Goal: Information Seeking & Learning: Understand process/instructions

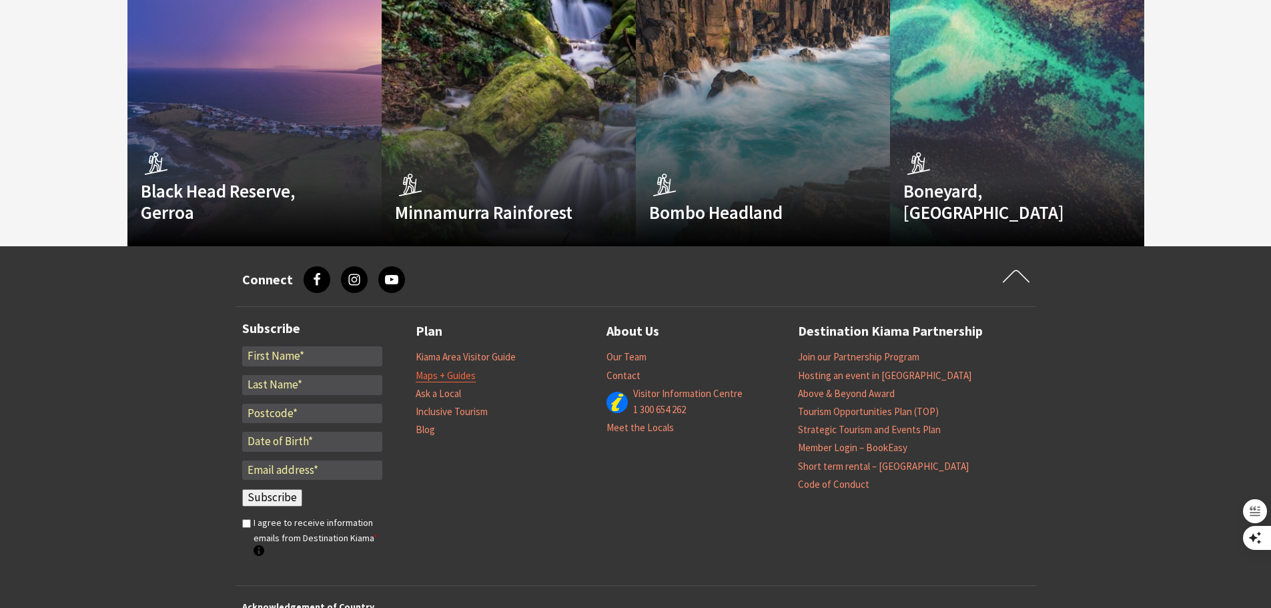
scroll to position [3861, 0]
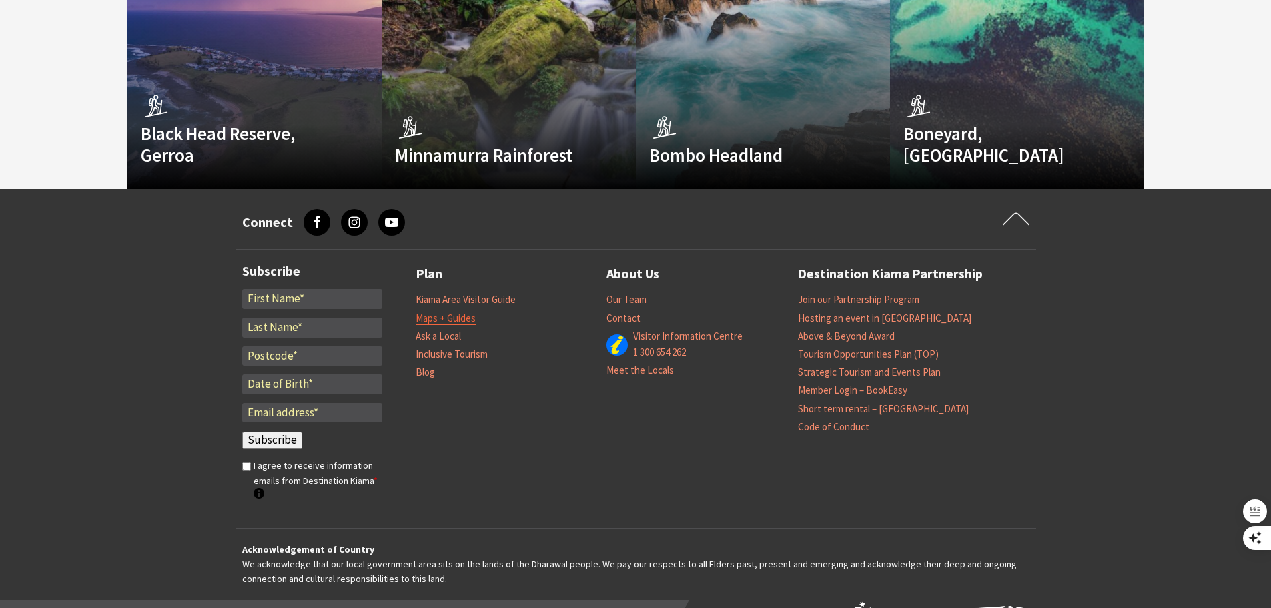
click at [454, 312] on link "Maps + Guides" at bounding box center [446, 318] width 60 height 13
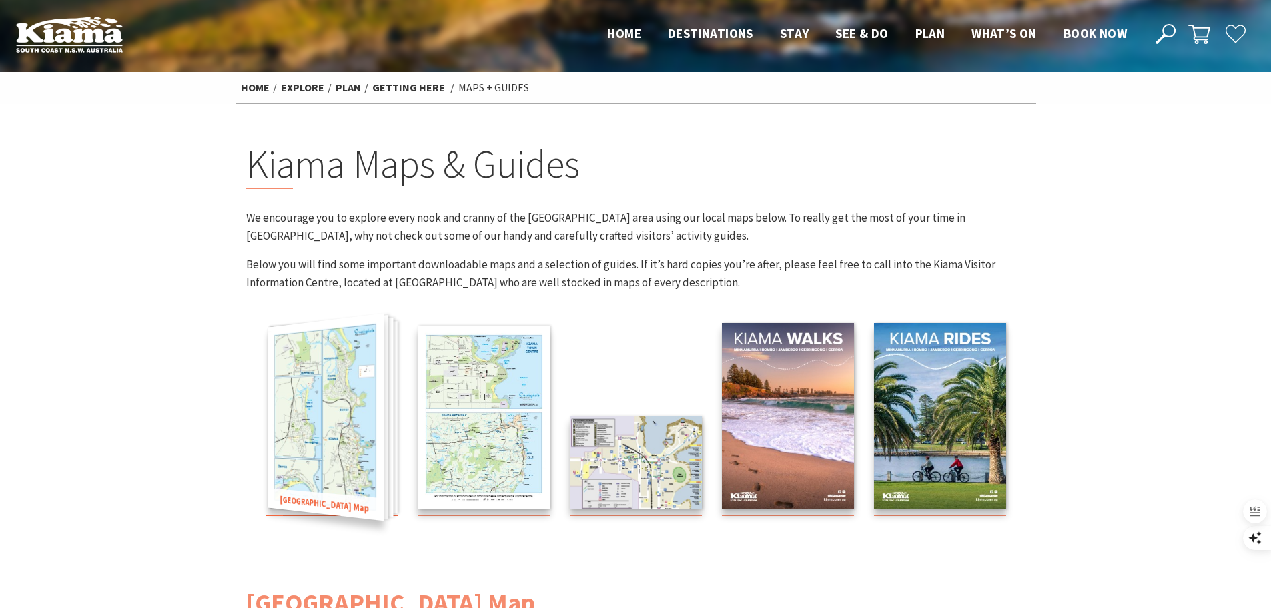
click at [370, 462] on img at bounding box center [325, 418] width 115 height 208
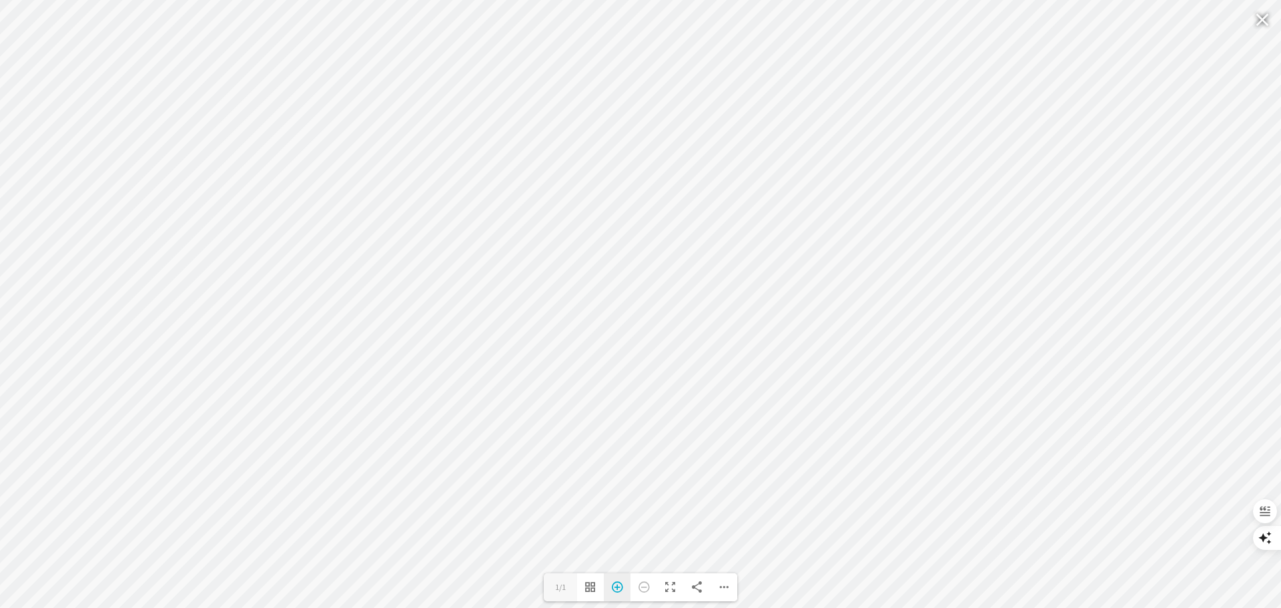
click at [617, 588] on div "Zoom In" at bounding box center [617, 587] width 27 height 28
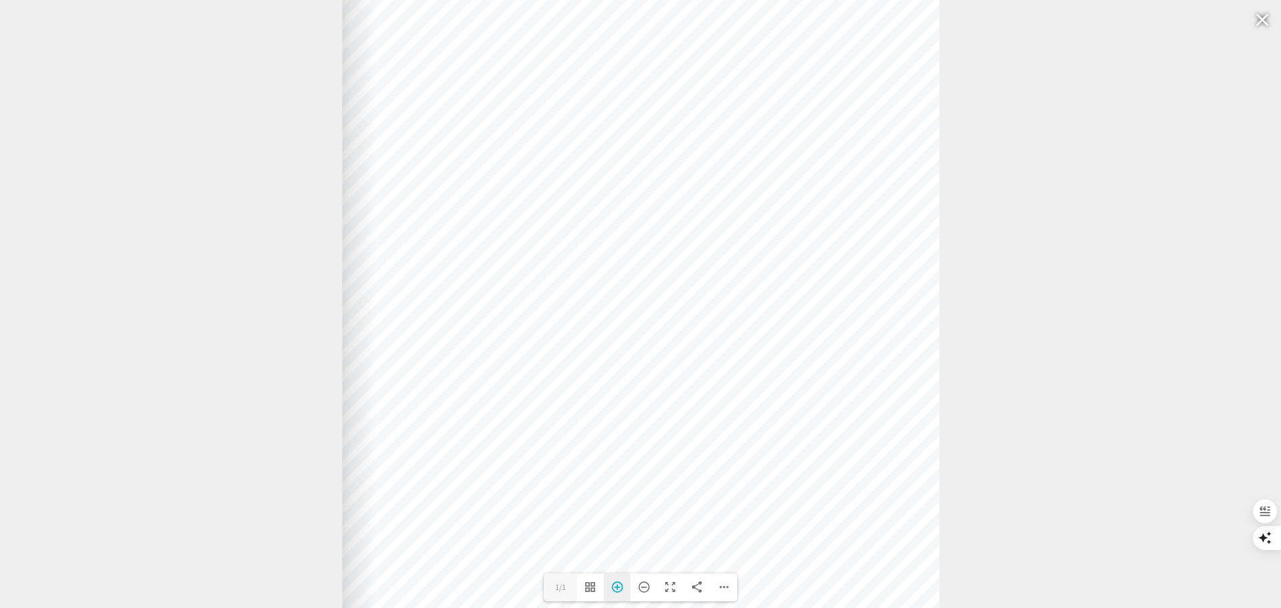
click at [618, 590] on div "Zoom In" at bounding box center [617, 587] width 27 height 28
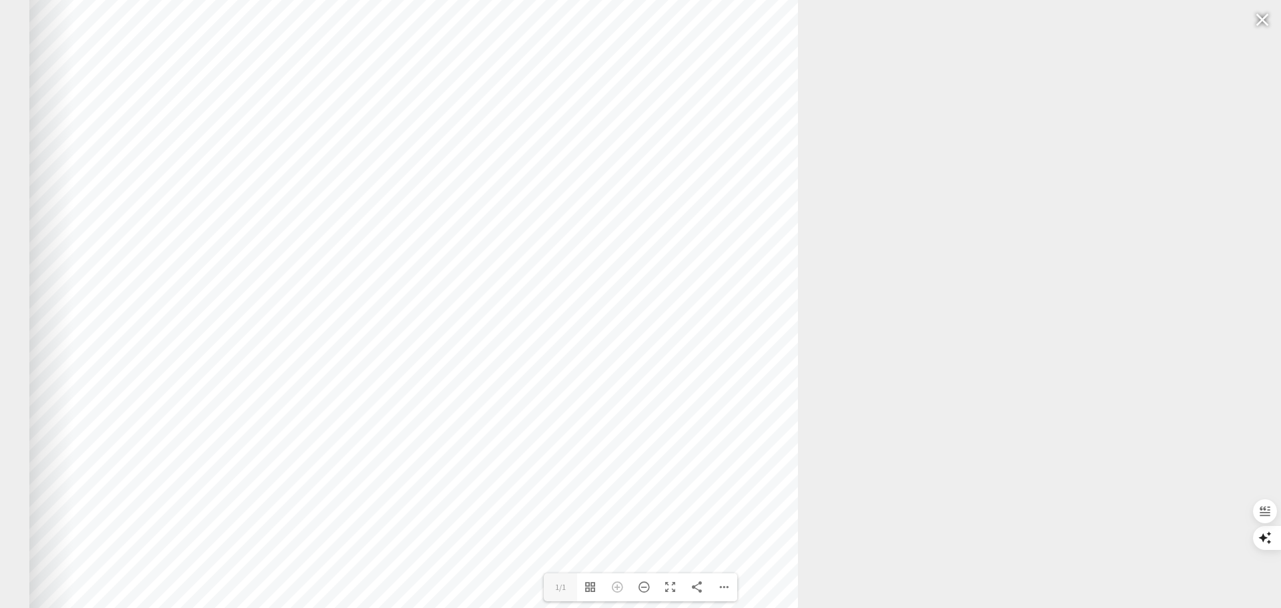
drag, startPoint x: 937, startPoint y: 442, endPoint x: 710, endPoint y: 366, distance: 239.5
click at [710, 366] on div at bounding box center [413, 214] width 769 height 1068
drag, startPoint x: 711, startPoint y: 415, endPoint x: 725, endPoint y: 302, distance: 113.5
click at [725, 302] on div at bounding box center [427, 100] width 769 height 1068
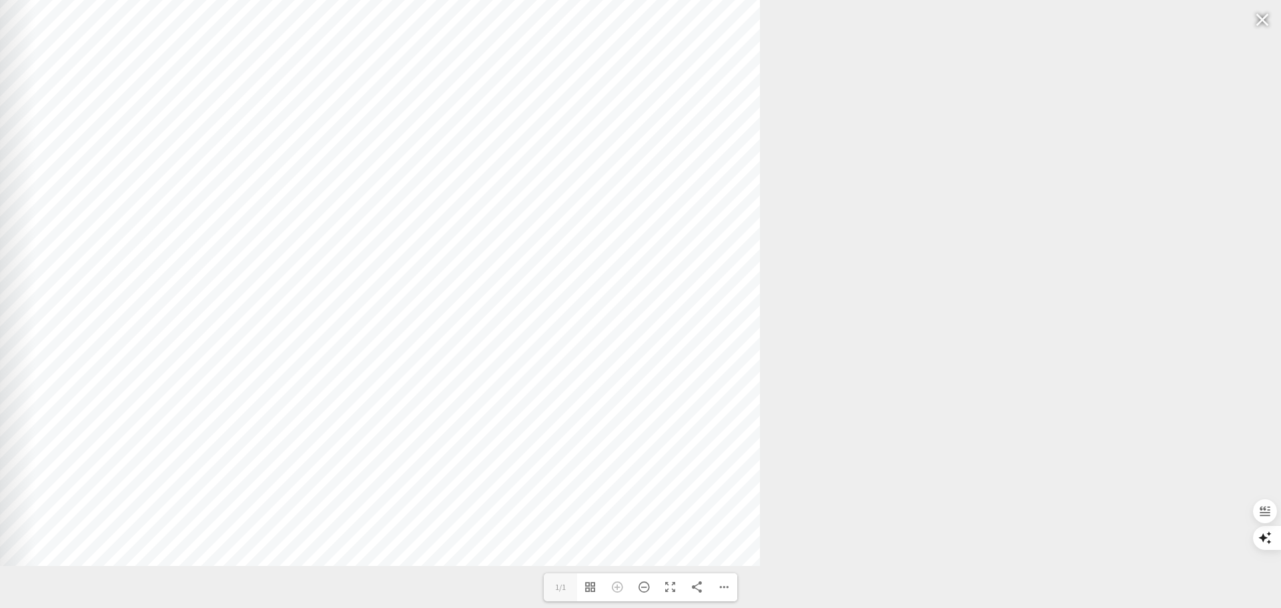
drag, startPoint x: 715, startPoint y: 364, endPoint x: 663, endPoint y: 277, distance: 100.8
click at [663, 277] on div at bounding box center [375, 32] width 769 height 1068
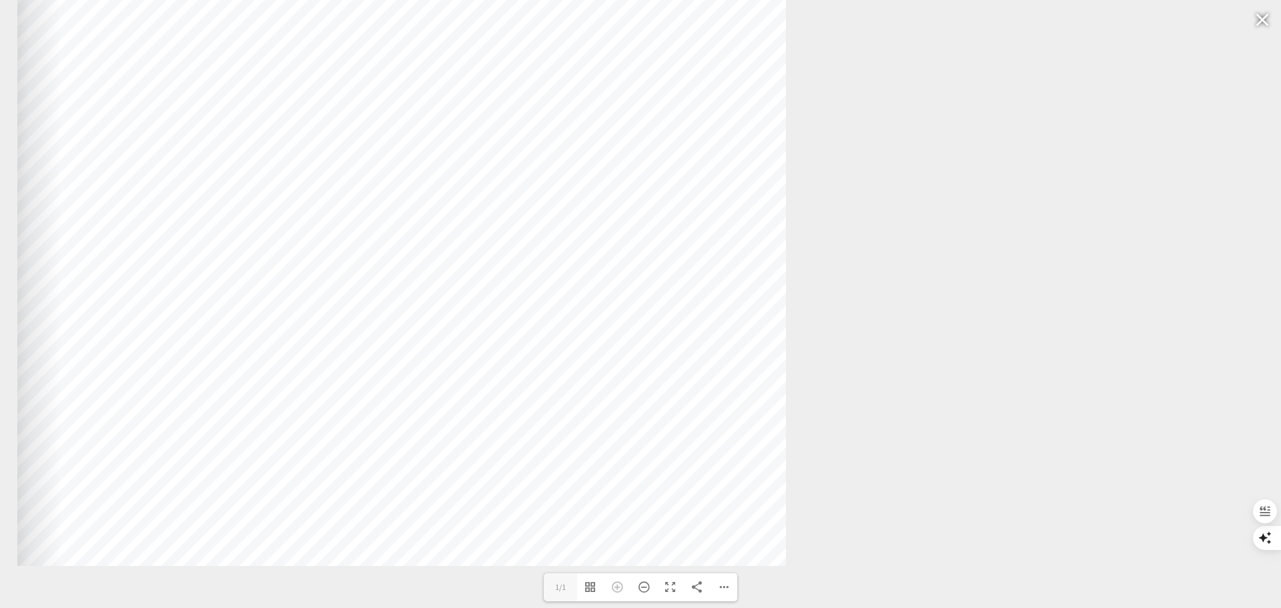
drag, startPoint x: 649, startPoint y: 505, endPoint x: 675, endPoint y: 435, distance: 74.7
click at [675, 435] on div at bounding box center [401, 32] width 769 height 1068
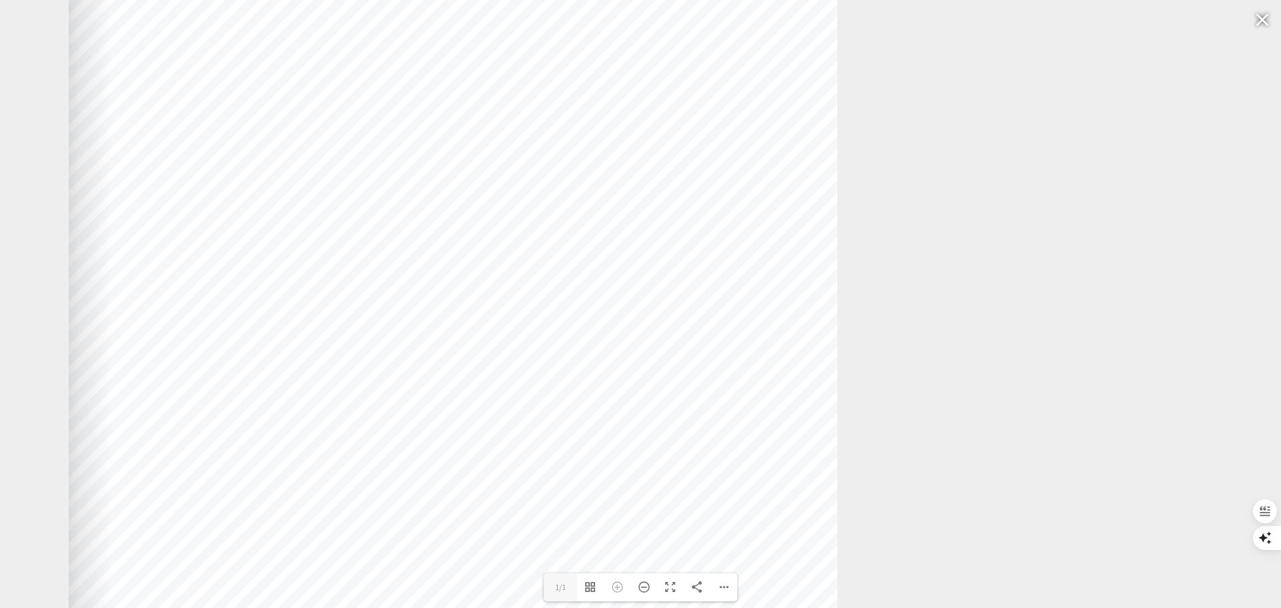
drag, startPoint x: 596, startPoint y: 262, endPoint x: 647, endPoint y: 458, distance: 202.8
click at [647, 458] on div at bounding box center [453, 228] width 769 height 1068
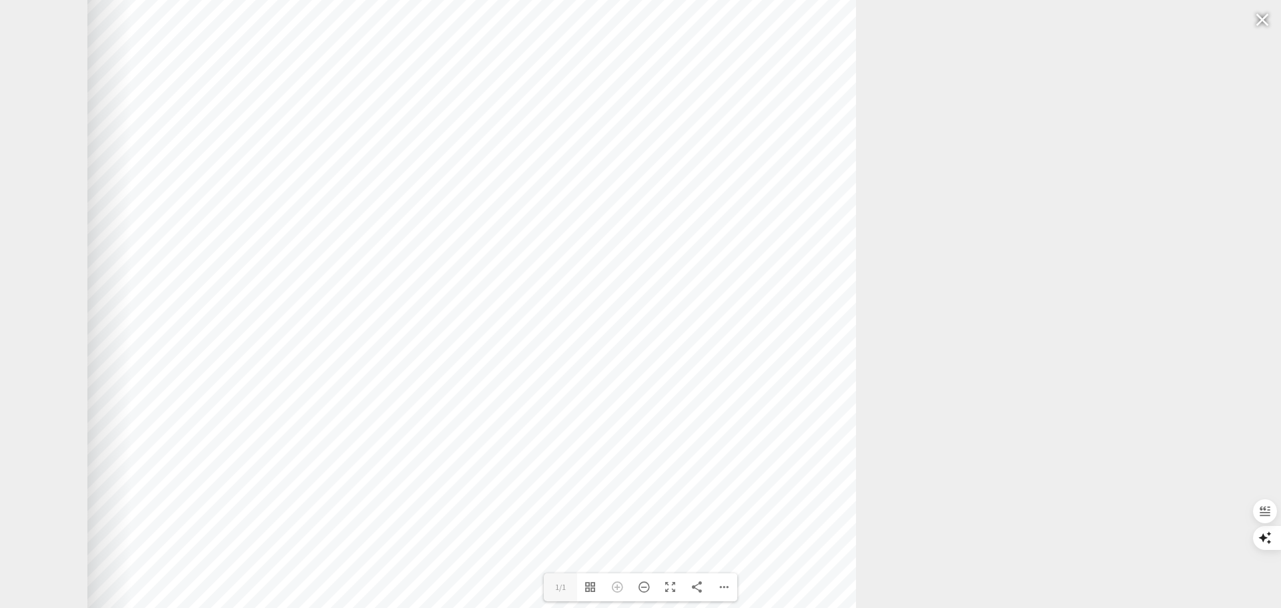
drag, startPoint x: 623, startPoint y: 280, endPoint x: 641, endPoint y: 402, distance: 122.9
click at [641, 402] on div at bounding box center [471, 350] width 769 height 1068
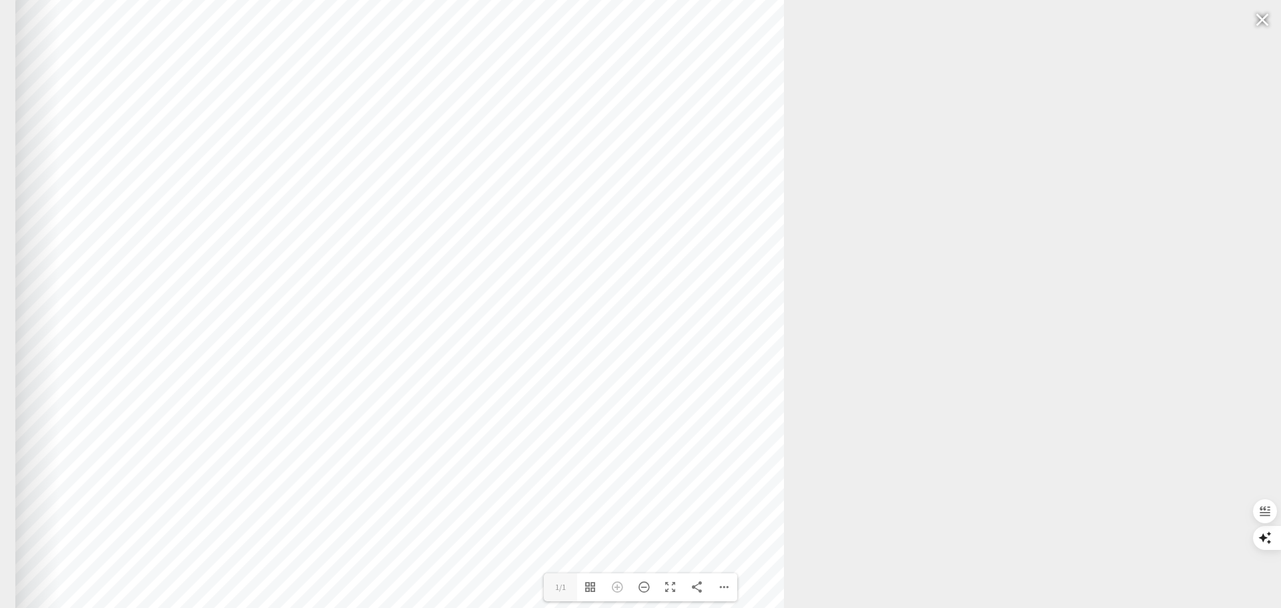
drag, startPoint x: 717, startPoint y: 372, endPoint x: 645, endPoint y: 314, distance: 92.1
click at [645, 314] on div at bounding box center [399, 293] width 769 height 1068
drag, startPoint x: 642, startPoint y: 416, endPoint x: 631, endPoint y: 398, distance: 21.5
click at [631, 398] on div at bounding box center [389, 274] width 769 height 1068
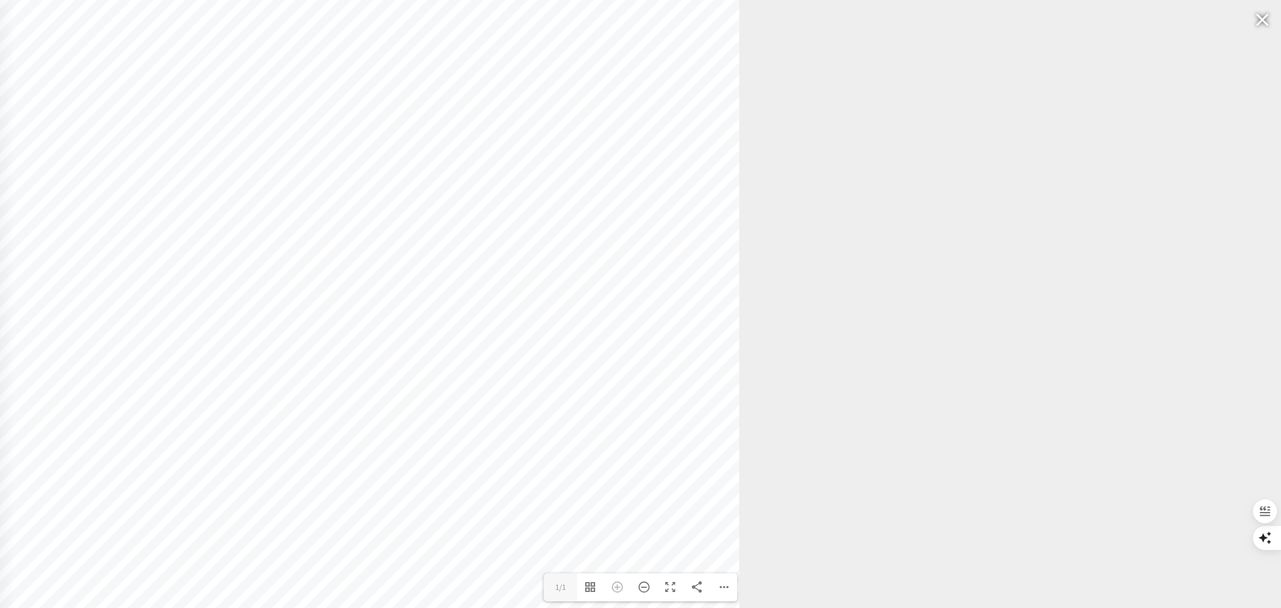
drag, startPoint x: 666, startPoint y: 431, endPoint x: 631, endPoint y: 278, distance: 157.5
click at [633, 242] on div at bounding box center [355, 88] width 769 height 1068
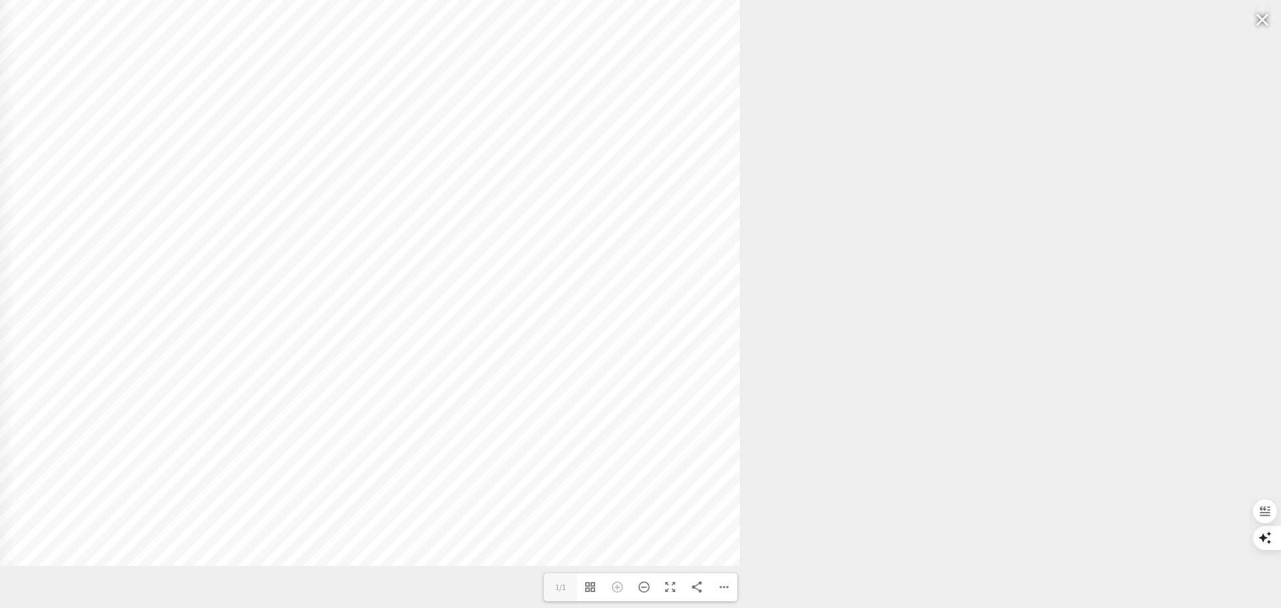
drag, startPoint x: 616, startPoint y: 373, endPoint x: 615, endPoint y: 240, distance: 132.8
click at [615, 240] on div at bounding box center [355, 32] width 769 height 1068
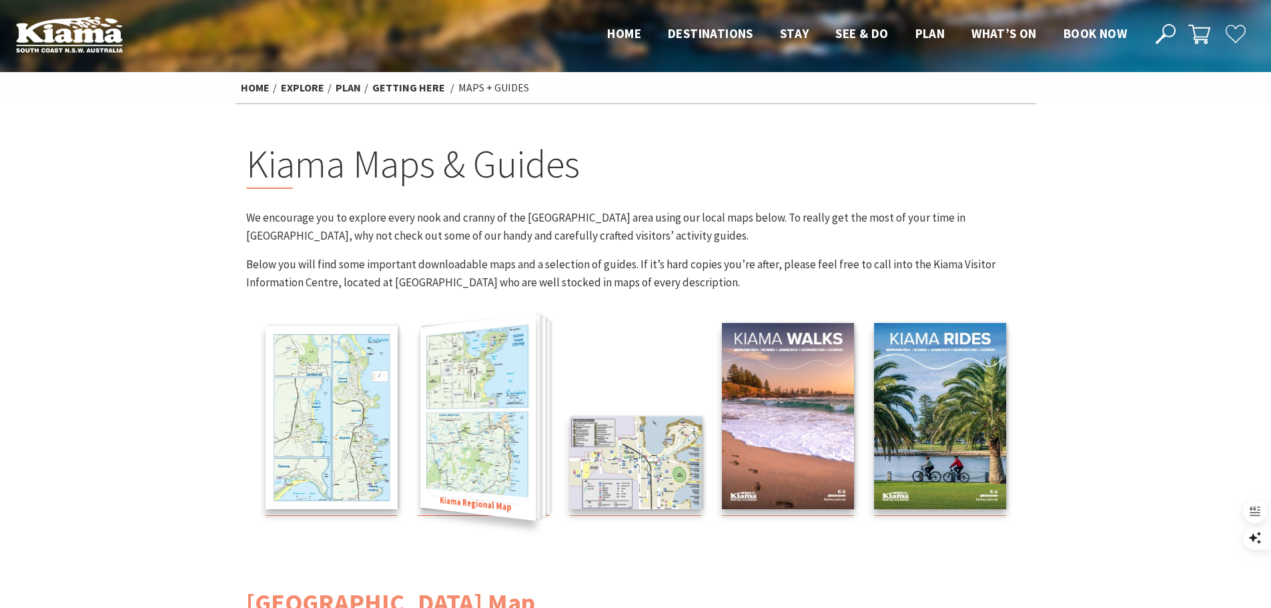
click at [488, 411] on img at bounding box center [477, 418] width 115 height 208
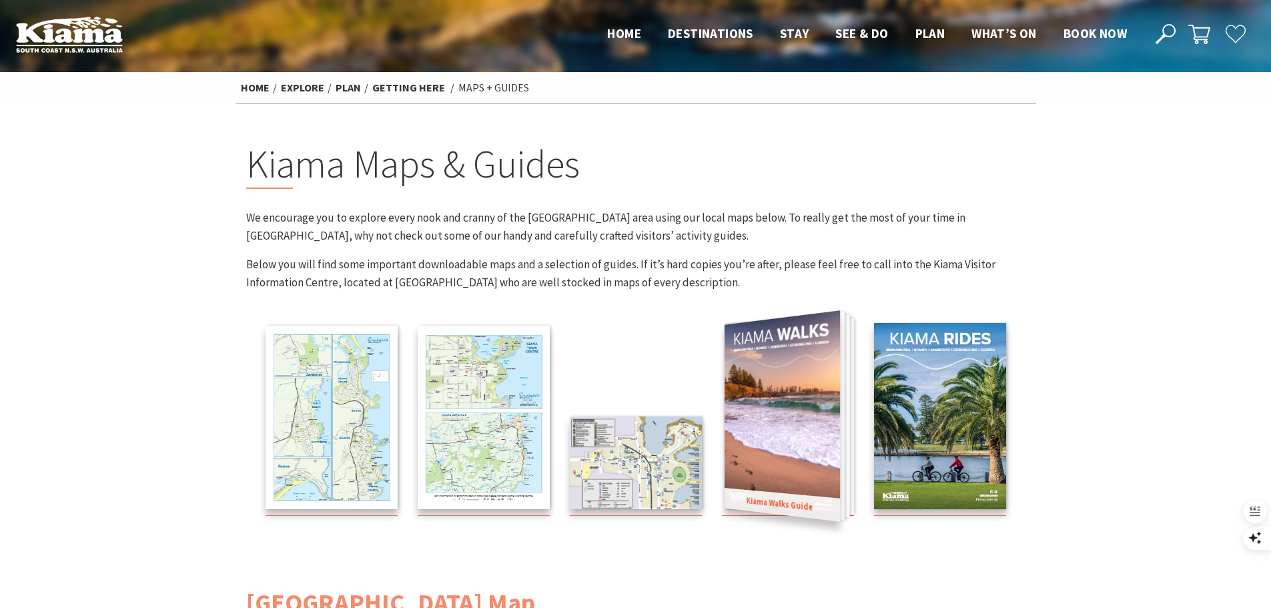
click at [787, 392] on img at bounding box center [781, 415] width 115 height 211
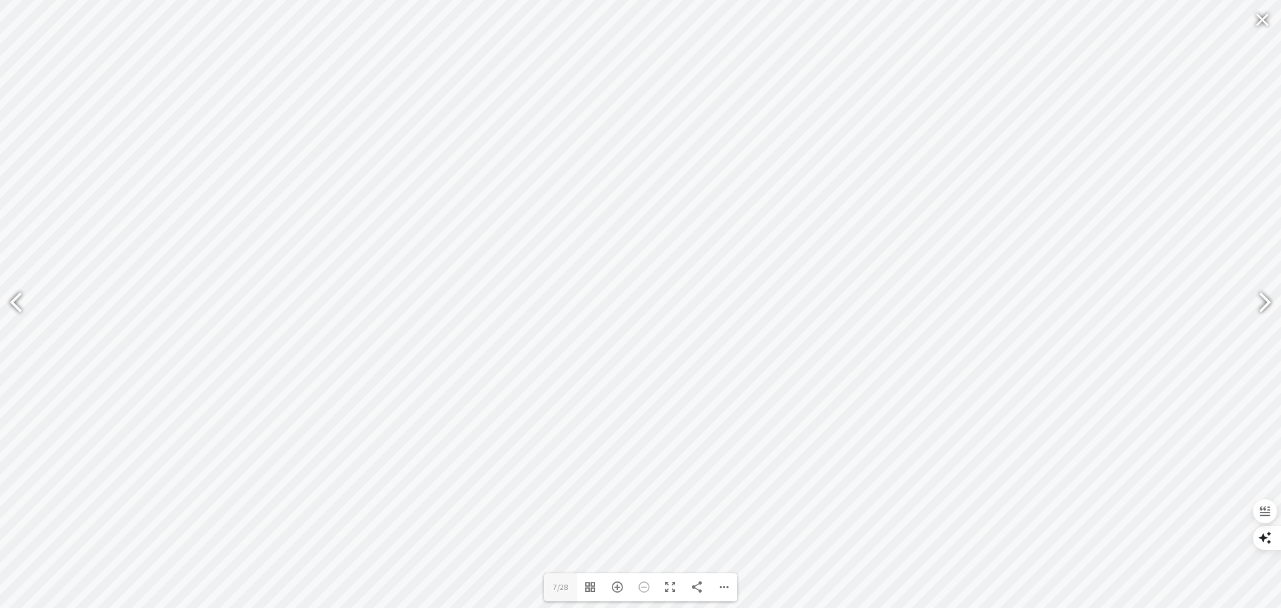
type input "5"
click at [729, 582] on div "Download PDF File Single Page Mode Goto First Page Goto Last Page Turn on/off S…" at bounding box center [724, 587] width 27 height 28
